Goal: Find specific page/section

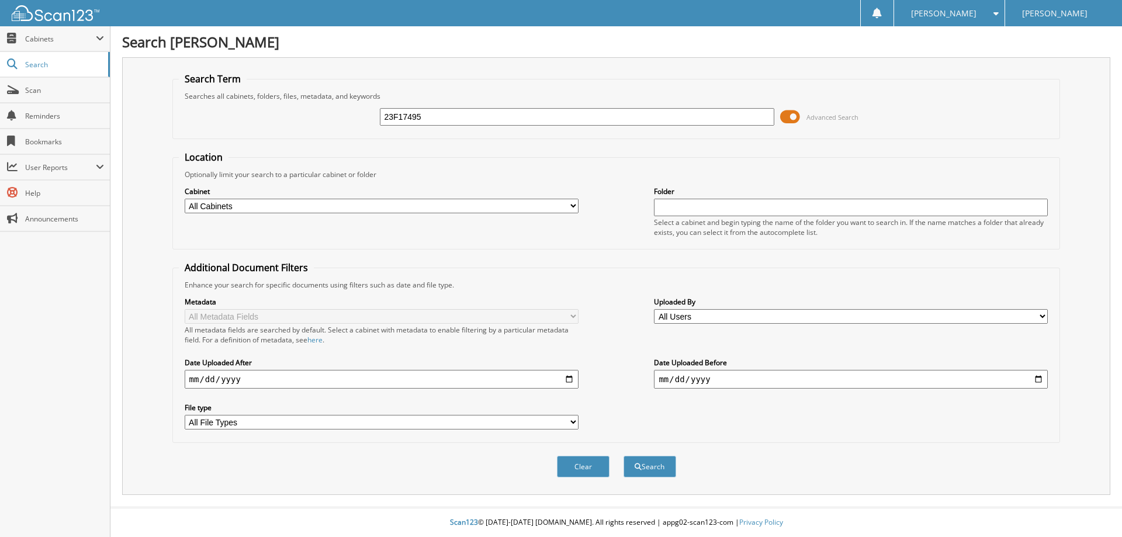
type input "23F17495"
click at [624, 456] on button "Search" at bounding box center [650, 467] width 53 height 22
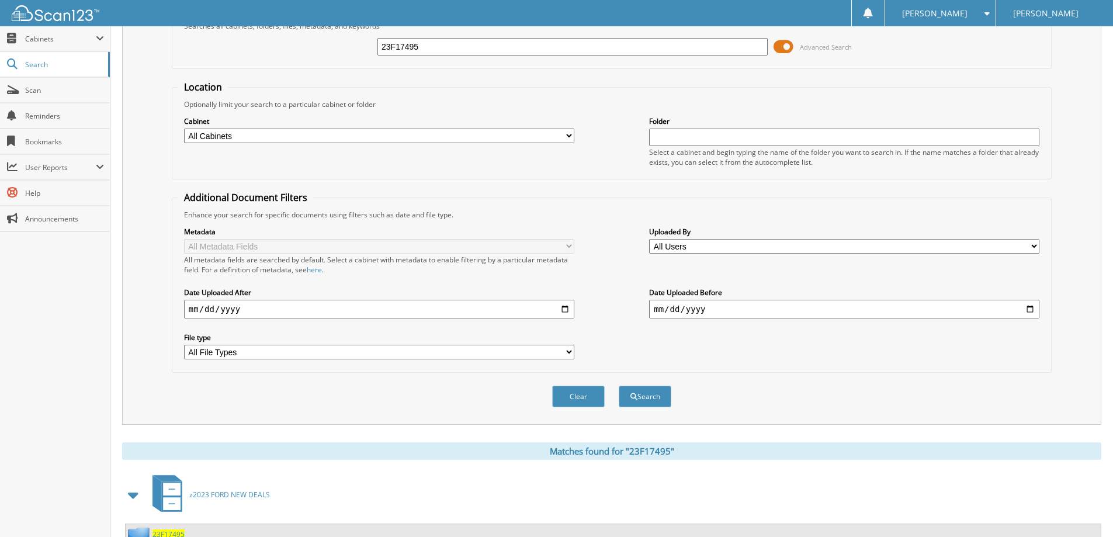
scroll to position [292, 0]
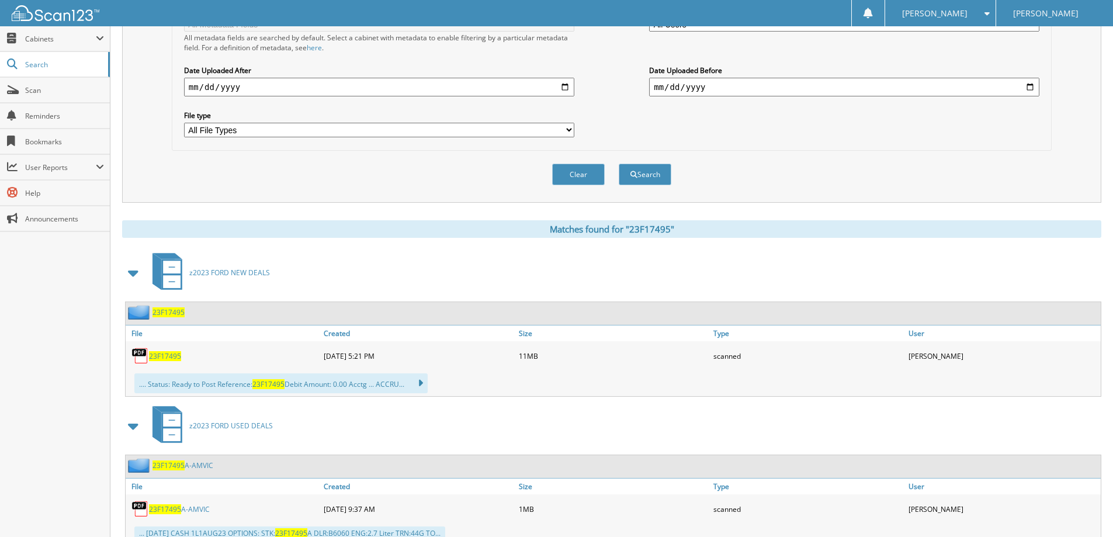
click at [171, 356] on span "23F17495" at bounding box center [165, 356] width 32 height 10
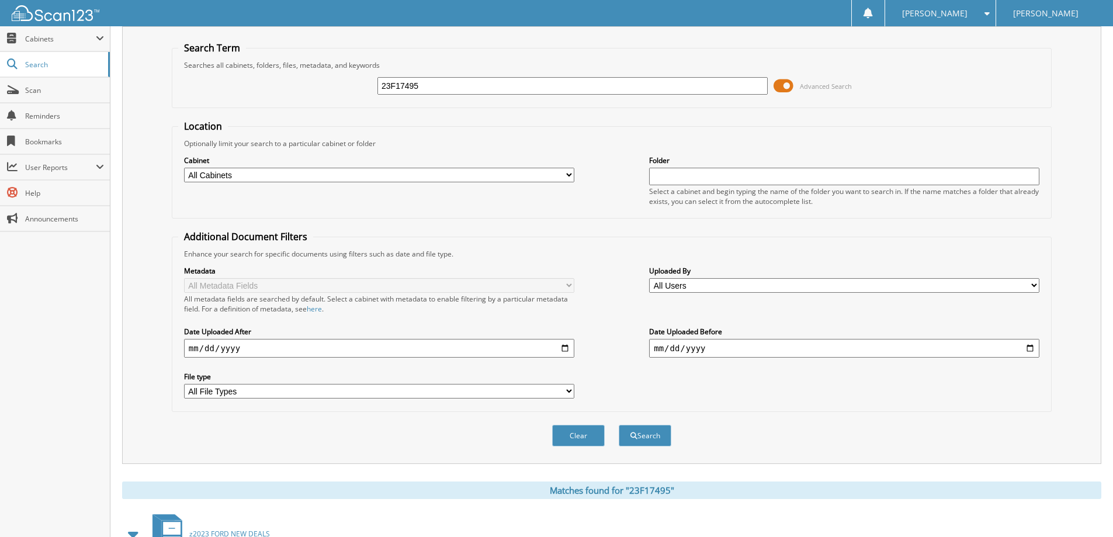
scroll to position [0, 0]
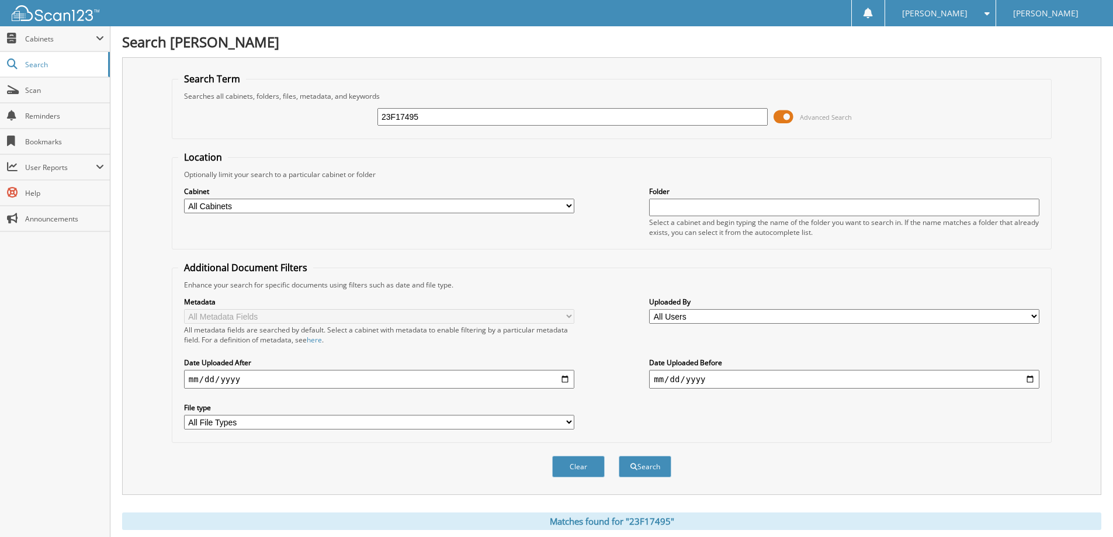
drag, startPoint x: 442, startPoint y: 114, endPoint x: 350, endPoint y: 121, distance: 92.0
click at [350, 121] on div "23F17495 Advanced Search" at bounding box center [611, 117] width 867 height 32
paste input "24EP6125A"
type input "24EP6125A"
click at [655, 470] on button "Search" at bounding box center [645, 467] width 53 height 22
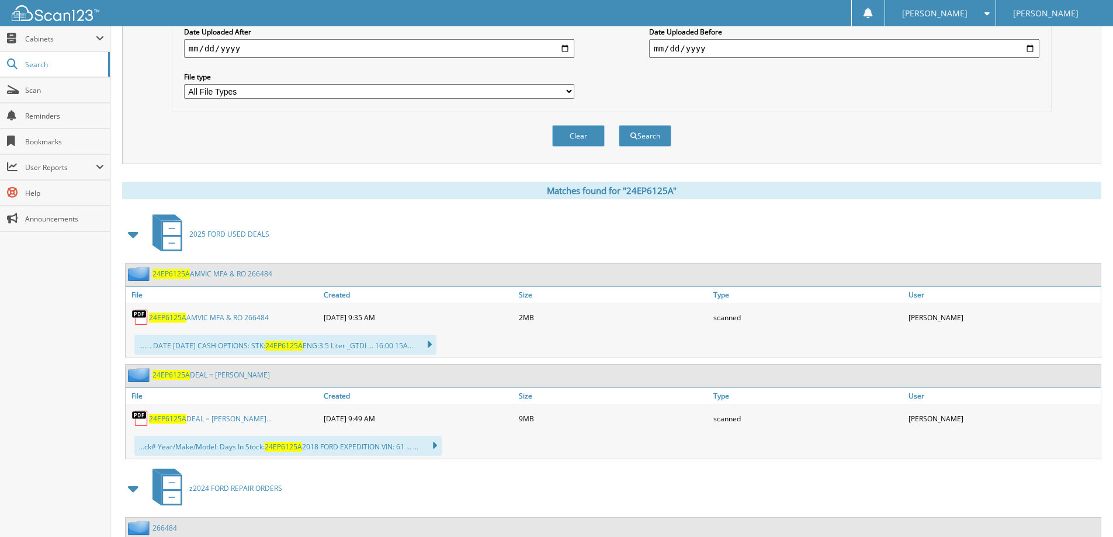
scroll to position [351, 0]
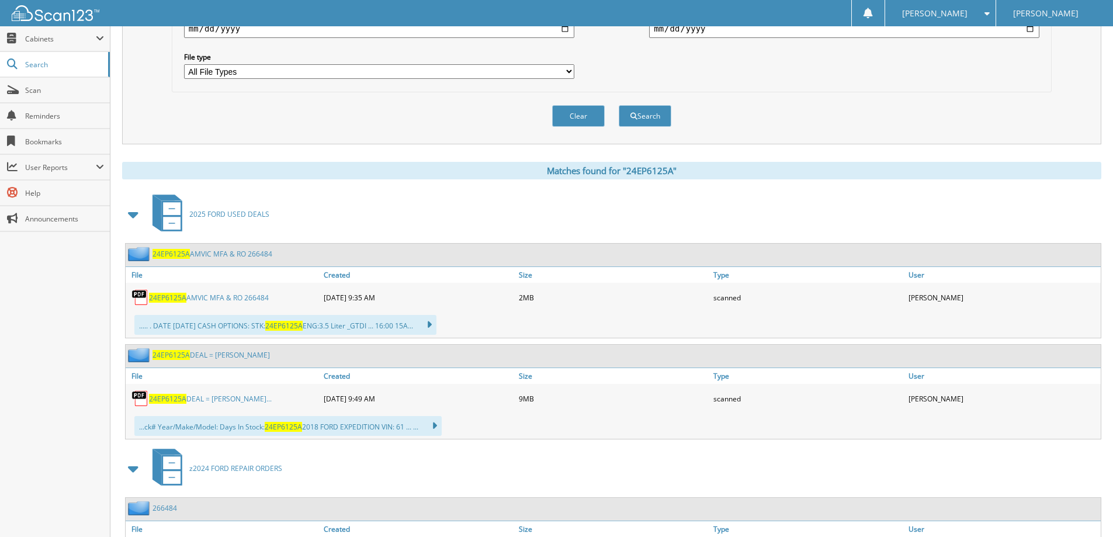
click at [238, 398] on link "24EP6125A DEAL = TARASOFF, RONALD WIL..." at bounding box center [210, 399] width 123 height 10
